Goal: Task Accomplishment & Management: Use online tool/utility

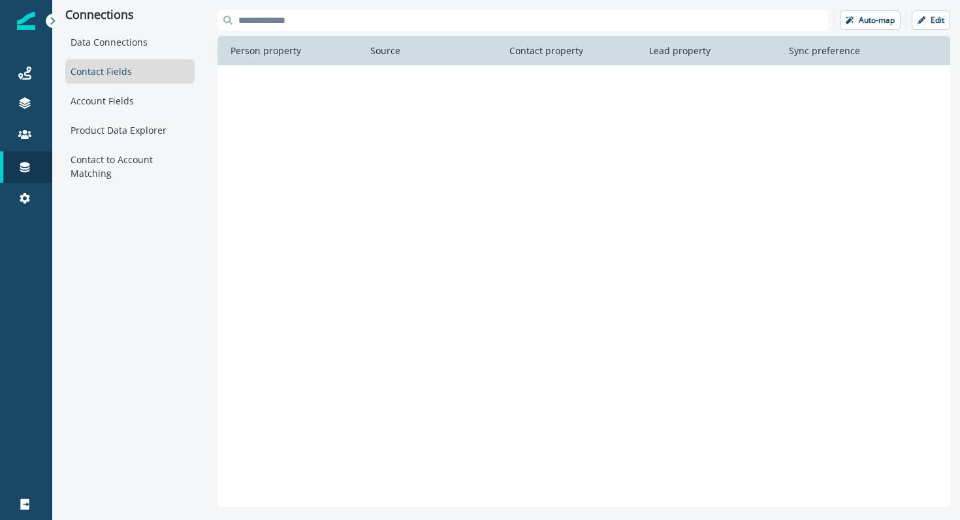
scroll to position [1622, 0]
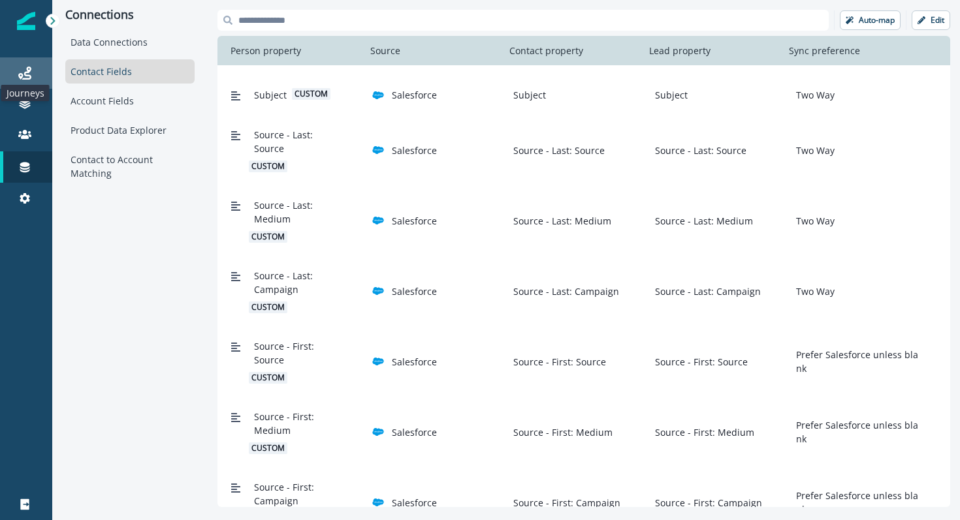
click at [29, 74] on icon at bounding box center [24, 73] width 13 height 13
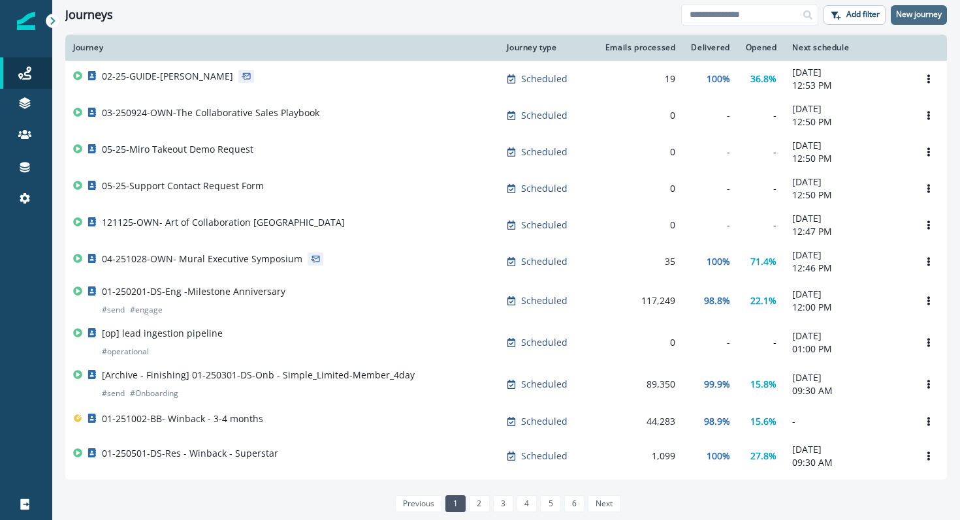
click at [935, 11] on p "New journey" at bounding box center [919, 14] width 46 height 9
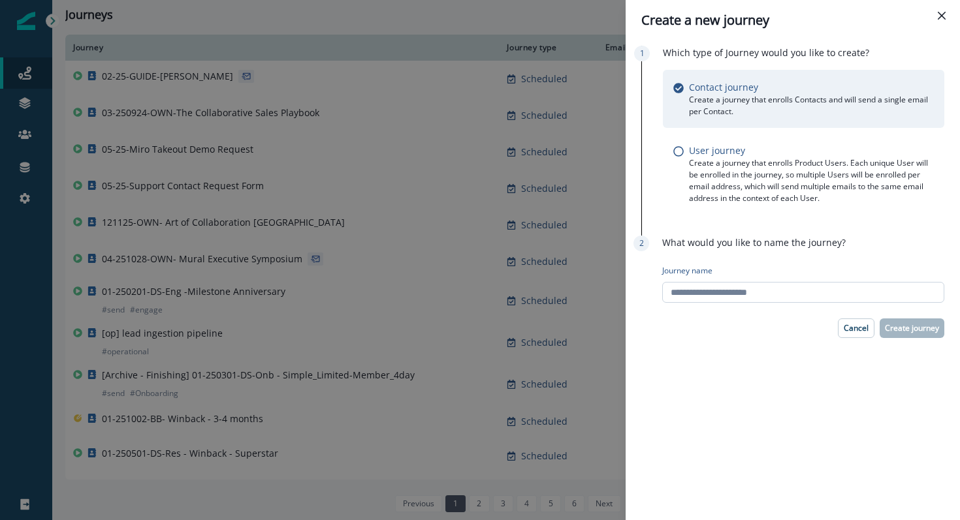
click at [762, 293] on input "Journey name" at bounding box center [803, 292] width 282 height 21
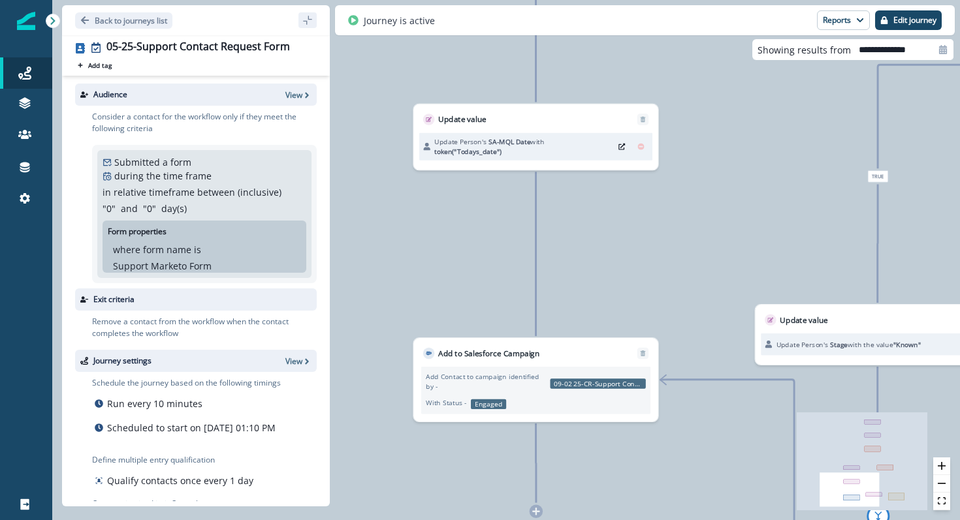
scroll to position [67, 0]
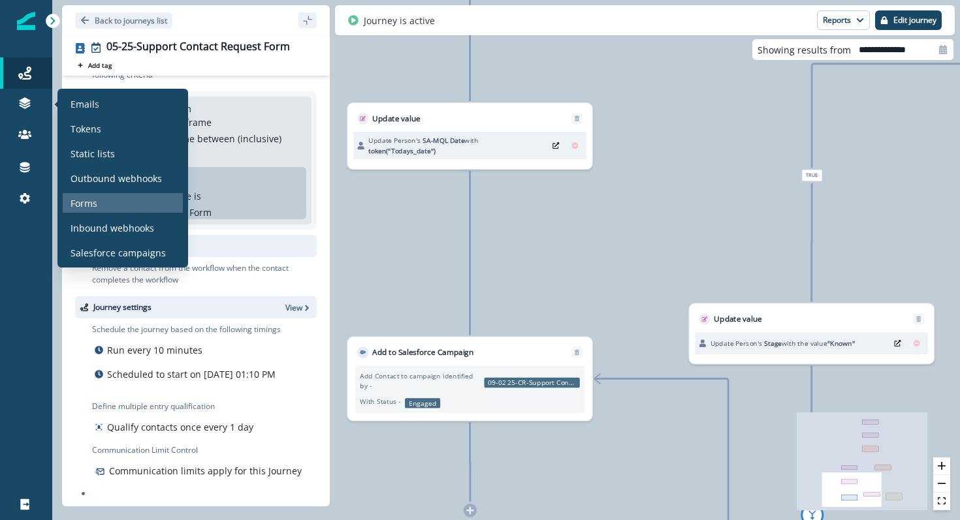
click at [97, 204] on div "Forms" at bounding box center [123, 203] width 120 height 20
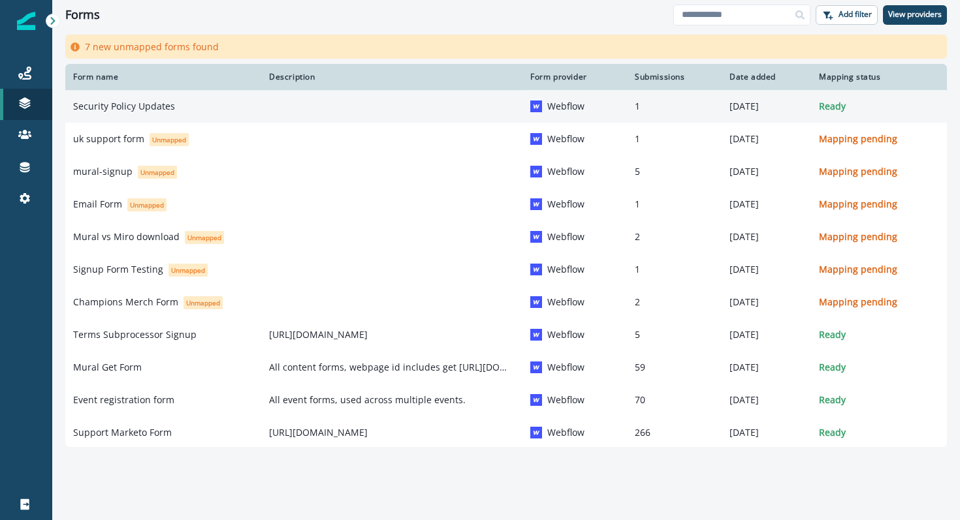
click at [152, 108] on p "Security Policy Updates" at bounding box center [124, 106] width 102 height 13
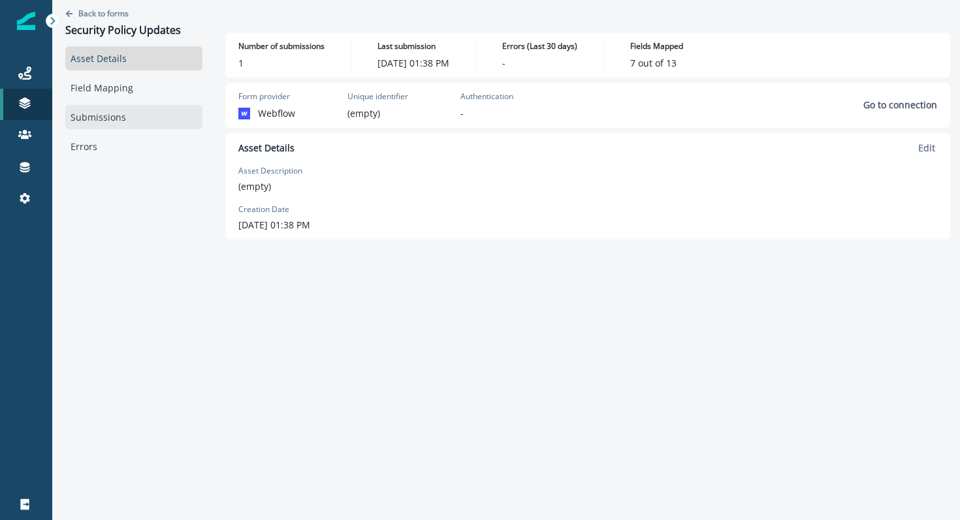
click at [116, 117] on link "Submissions" at bounding box center [133, 117] width 137 height 24
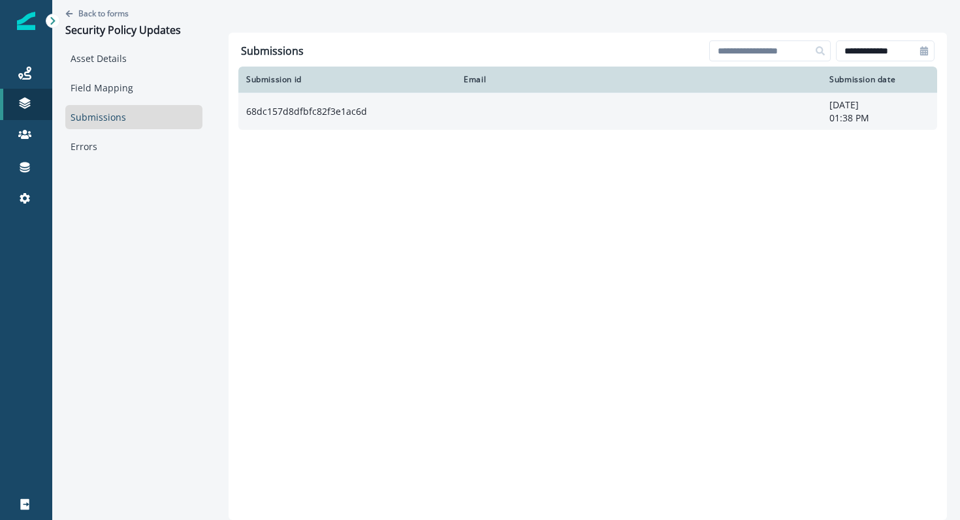
click at [321, 111] on td "68dc157d8dfbfc82f3e1ac6d" at bounding box center [346, 111] width 217 height 37
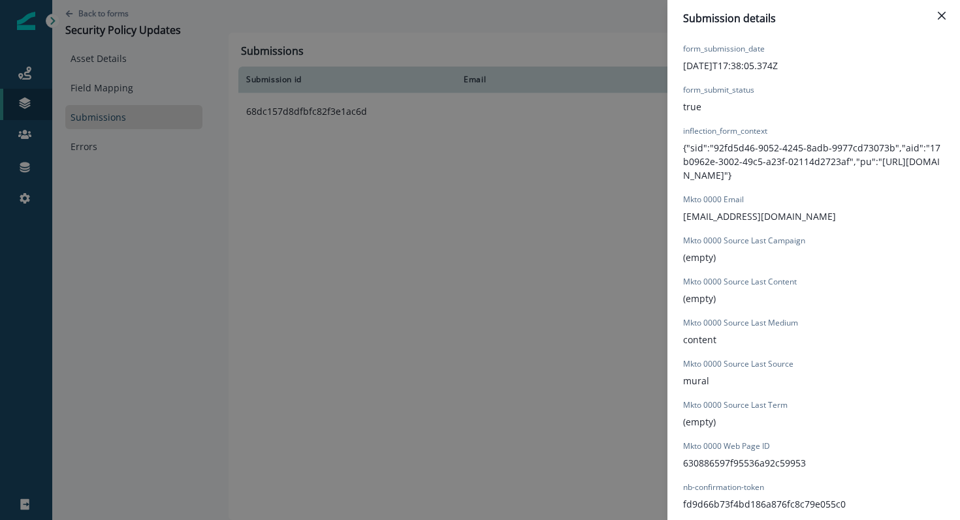
scroll to position [571, 0]
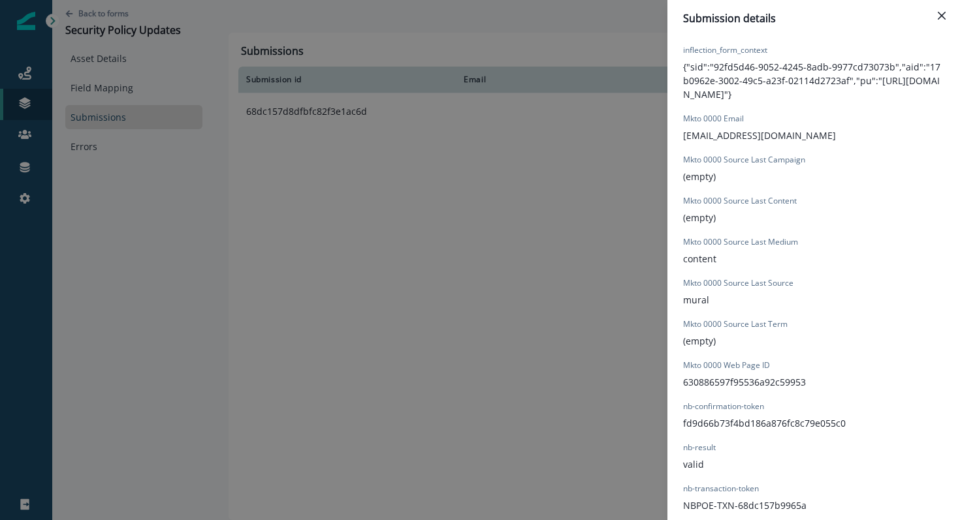
drag, startPoint x: 159, startPoint y: 92, endPoint x: 100, endPoint y: 87, distance: 59.0
click at [152, 92] on div "Submission details Form Provider Webflow Form Name Security Policy Updates Subm…" at bounding box center [480, 260] width 960 height 520
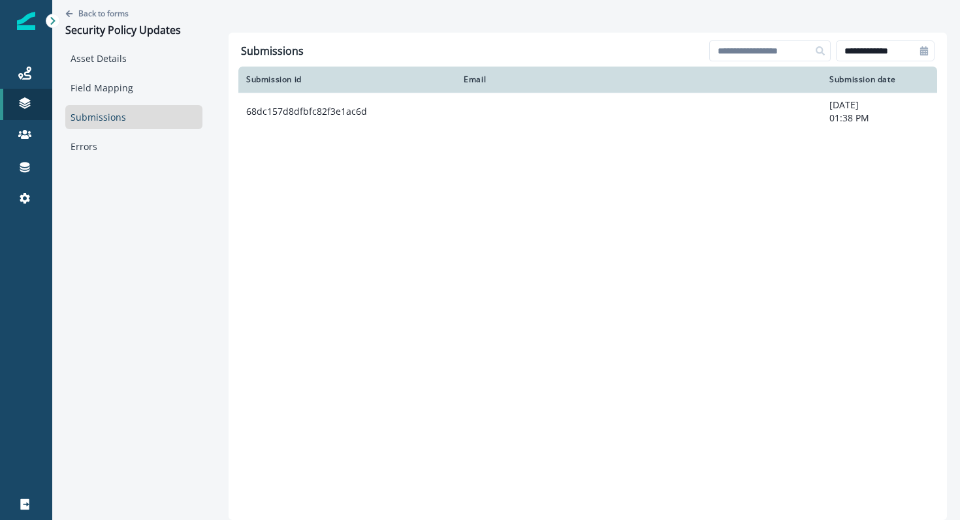
click at [100, 87] on link "Field Mapping" at bounding box center [133, 88] width 137 height 24
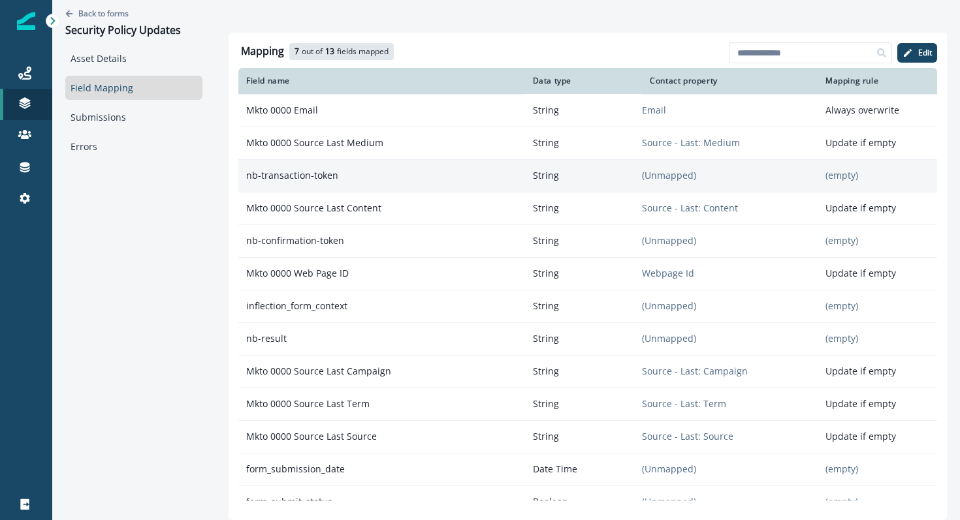
scroll to position [18, 0]
